Goal: Information Seeking & Learning: Learn about a topic

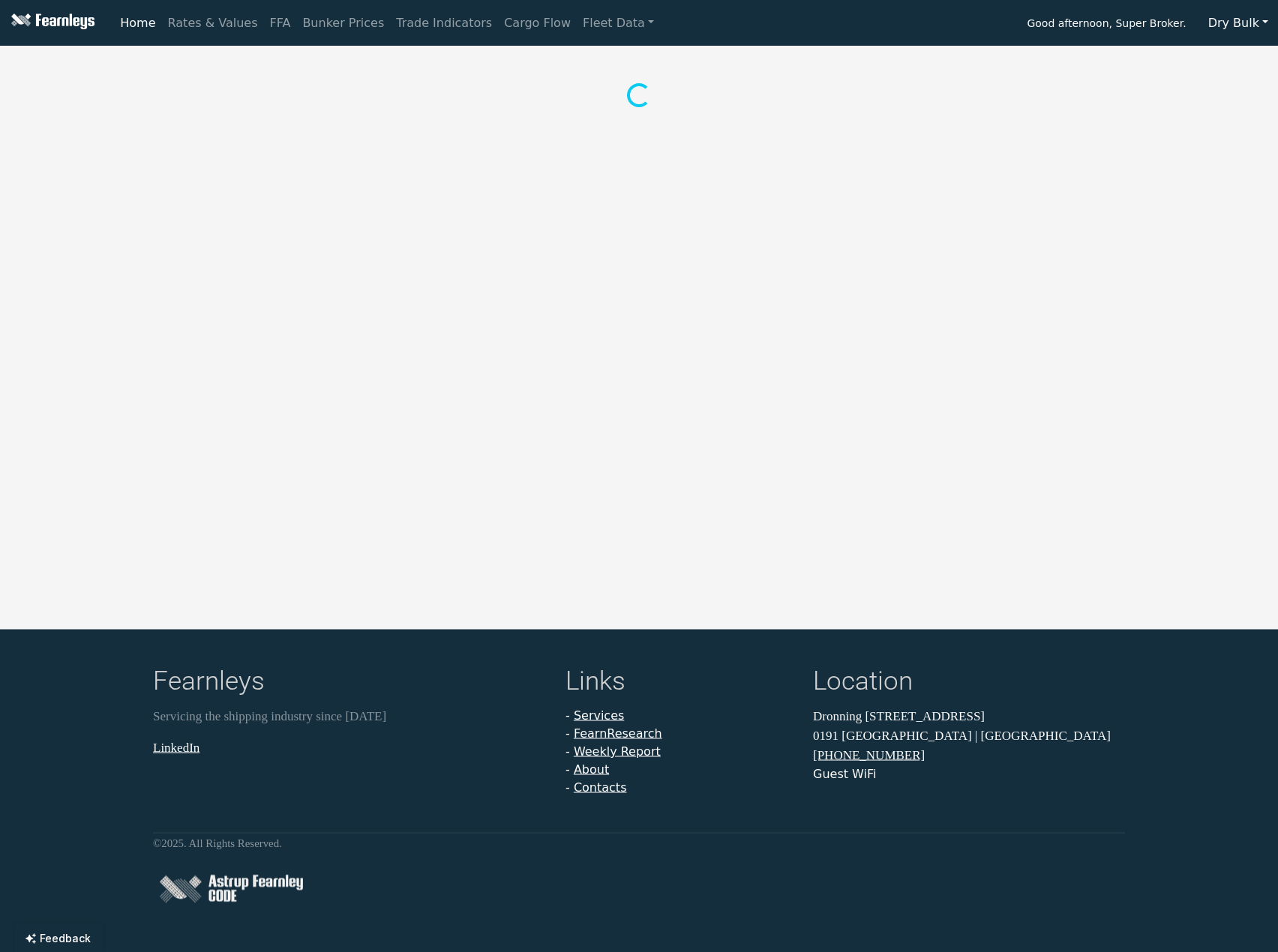
click at [1245, 19] on button "Dry Bulk" at bounding box center [1238, 23] width 80 height 28
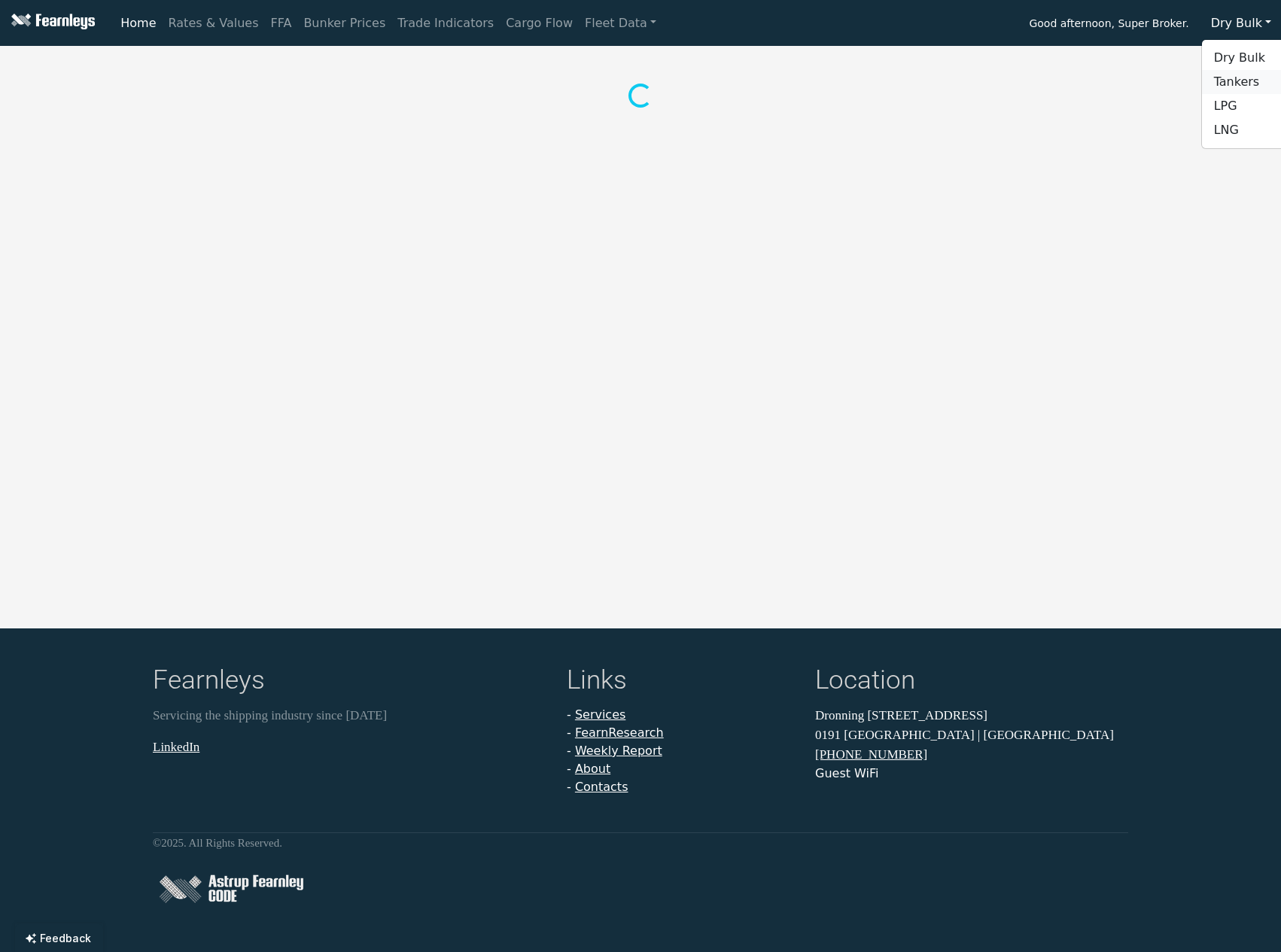
click at [1256, 80] on link "Tankers" at bounding box center [1261, 82] width 119 height 25
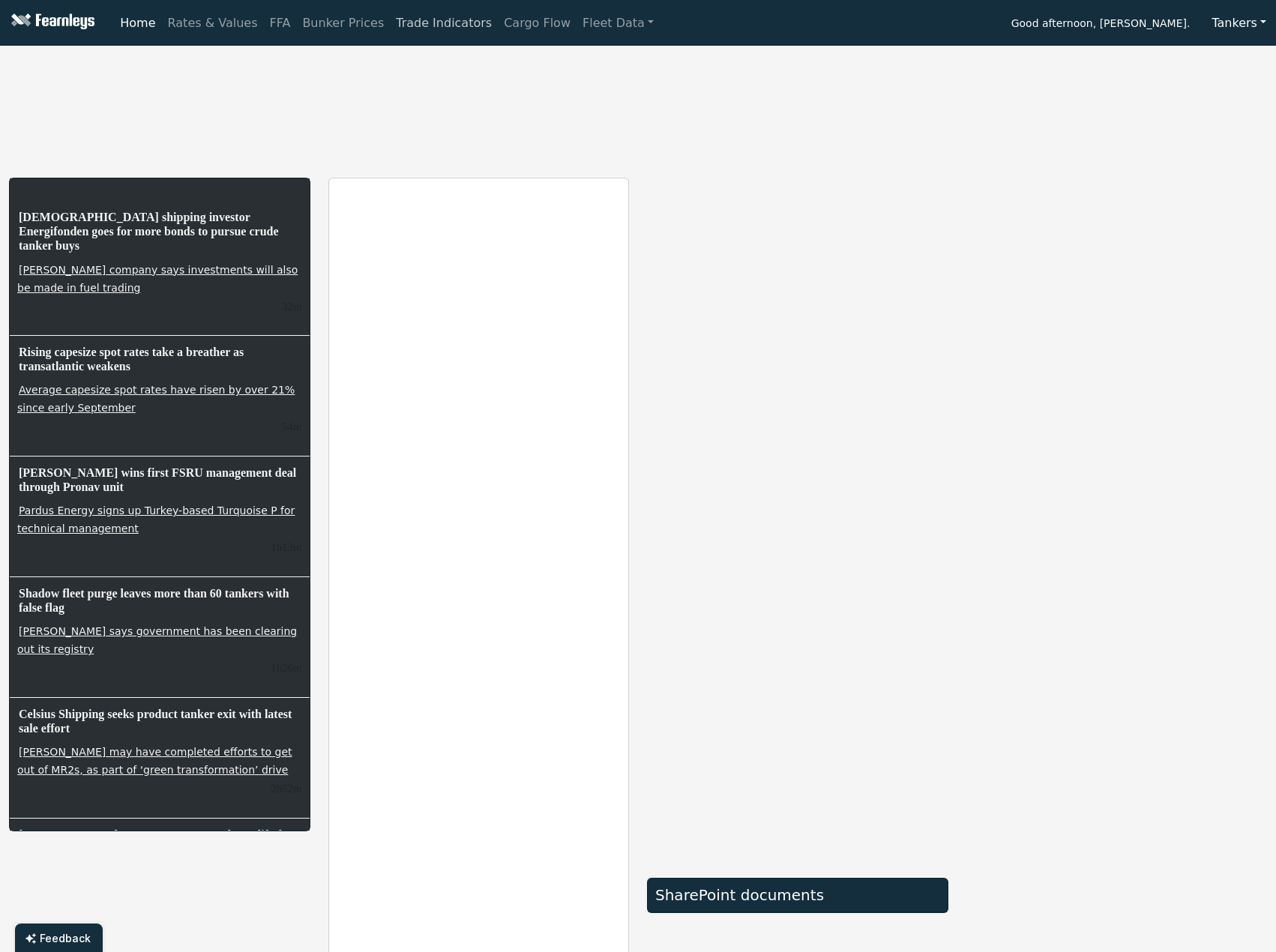
click at [417, 20] on link "Trade Indicators" at bounding box center [443, 23] width 108 height 30
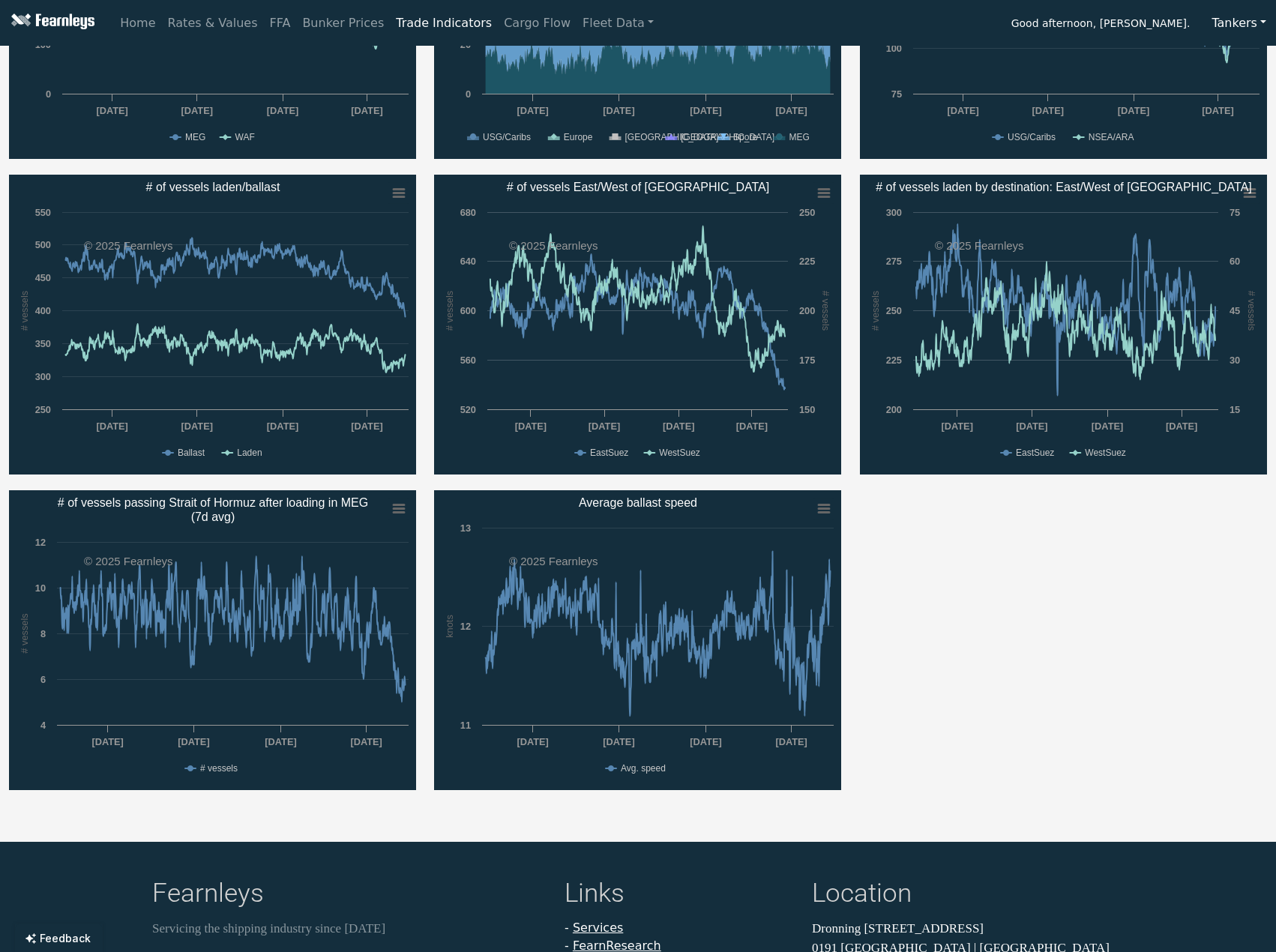
scroll to position [225, 0]
